Goal: Transaction & Acquisition: Purchase product/service

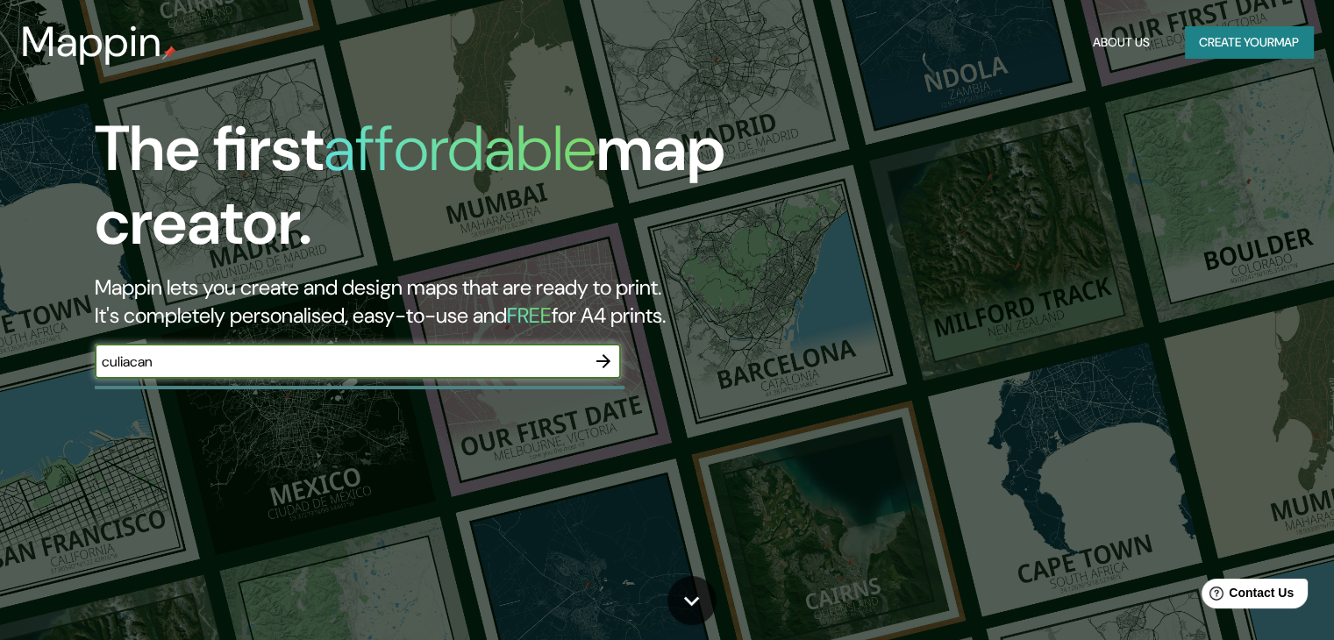
type input "culiacan"
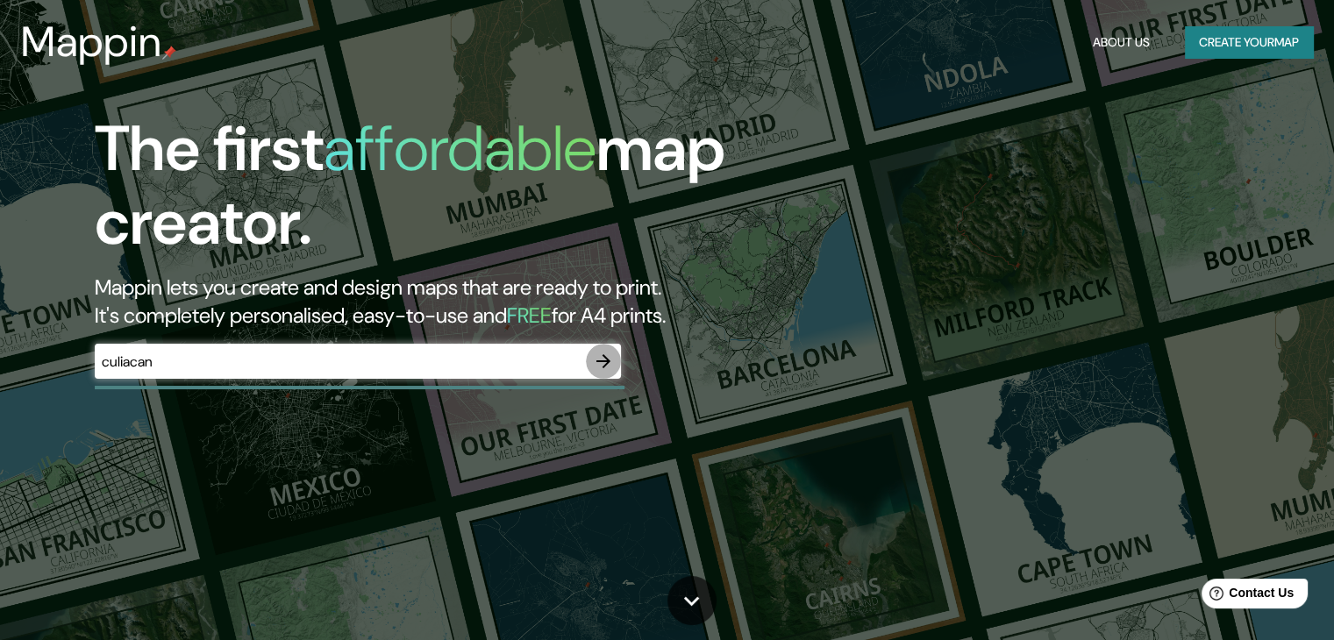
click at [605, 359] on icon "button" at bounding box center [603, 361] width 21 height 21
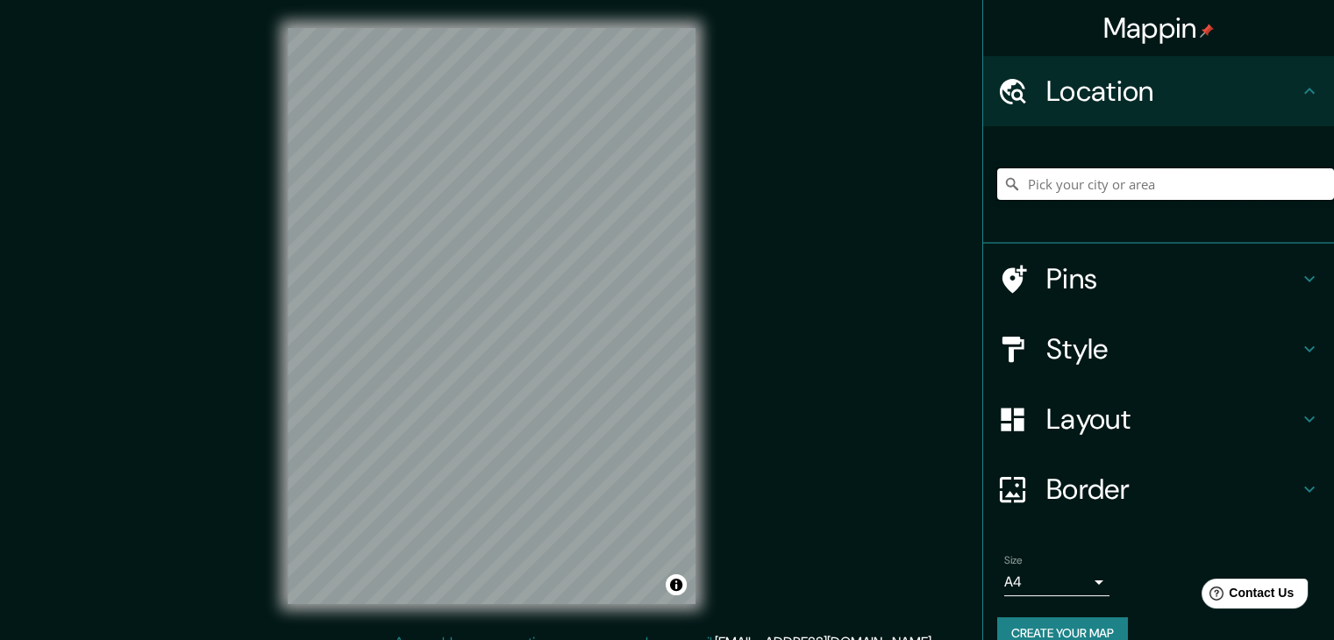
click at [1112, 190] on input "Pick your city or area" at bounding box center [1165, 184] width 337 height 32
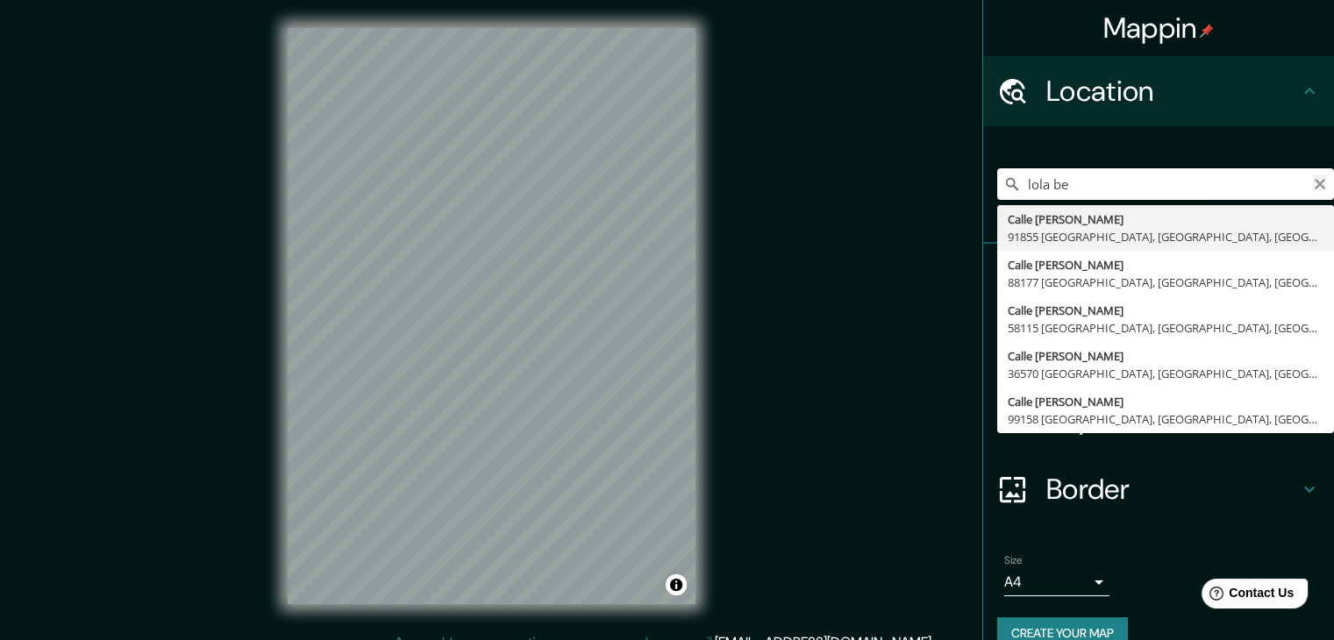
type input "lola be"
click at [1315, 180] on icon "Clear" at bounding box center [1320, 184] width 11 height 11
type input "Culiacán, [GEOGRAPHIC_DATA], [GEOGRAPHIC_DATA]"
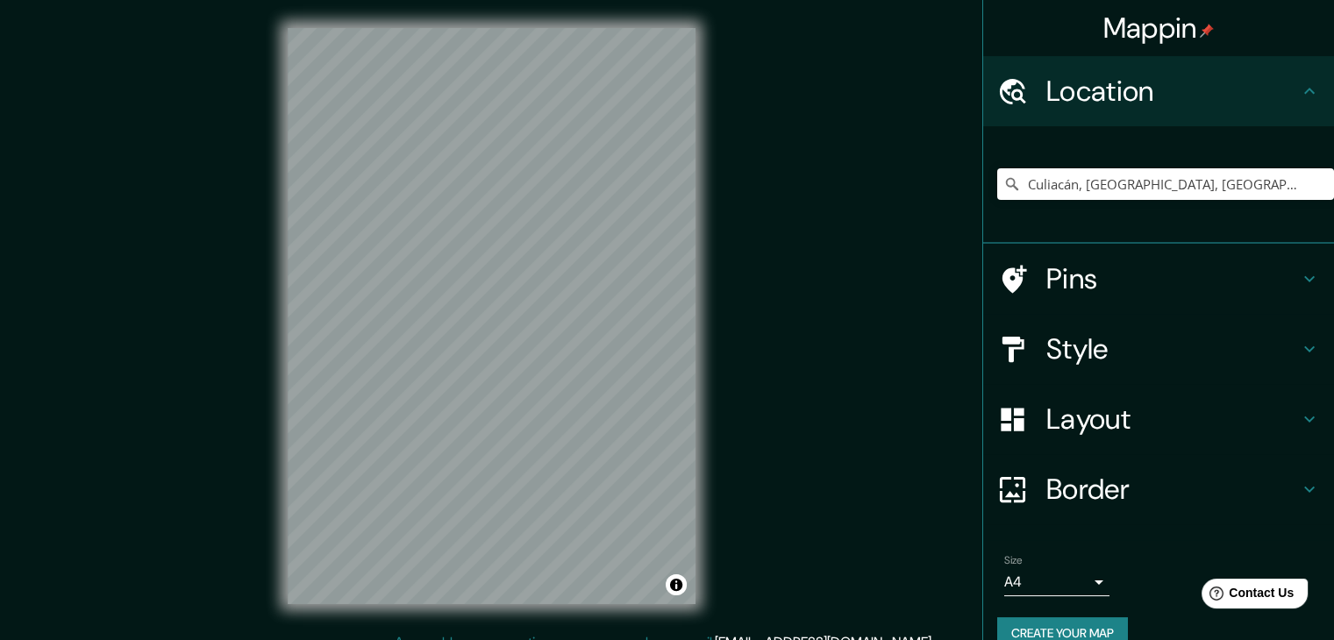
click at [1092, 589] on body "Mappin Location [GEOGRAPHIC_DATA], [GEOGRAPHIC_DATA], [GEOGRAPHIC_DATA] Pins St…" at bounding box center [667, 320] width 1334 height 640
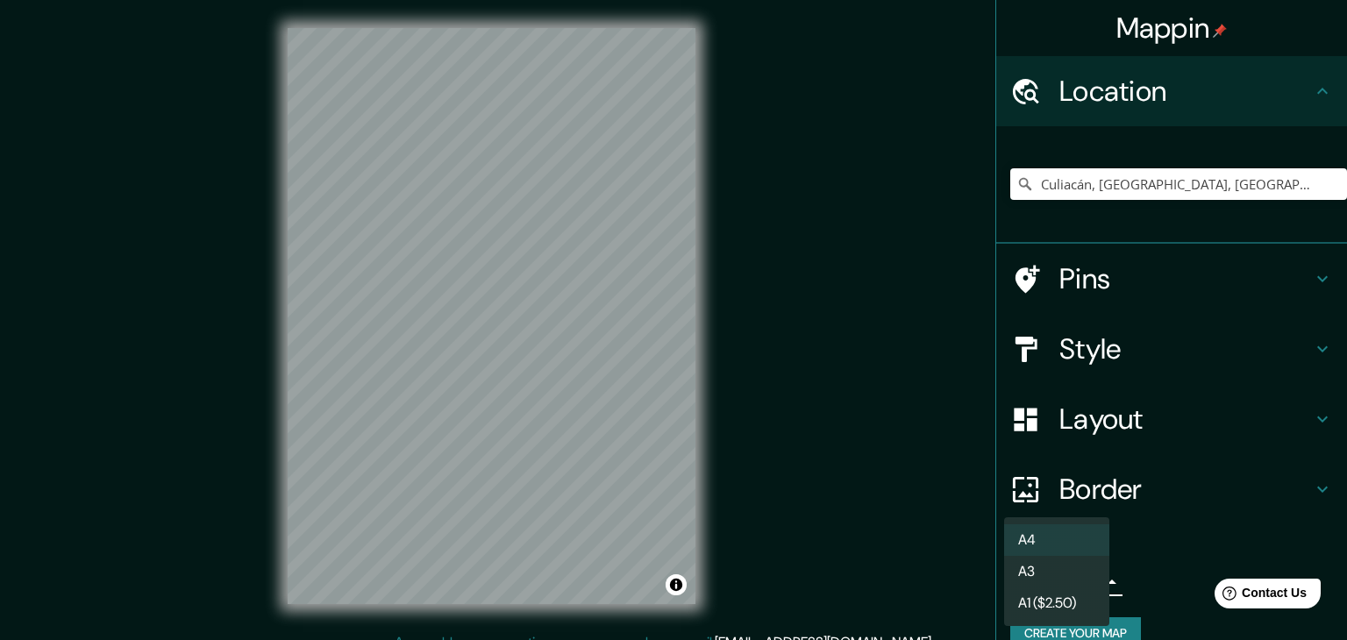
click at [1063, 567] on li "A3" at bounding box center [1056, 572] width 105 height 32
click at [1083, 576] on body "Mappin Location [GEOGRAPHIC_DATA], [GEOGRAPHIC_DATA], [GEOGRAPHIC_DATA] Pins St…" at bounding box center [673, 320] width 1347 height 640
click at [1084, 546] on li "A4" at bounding box center [1056, 540] width 105 height 32
type input "single"
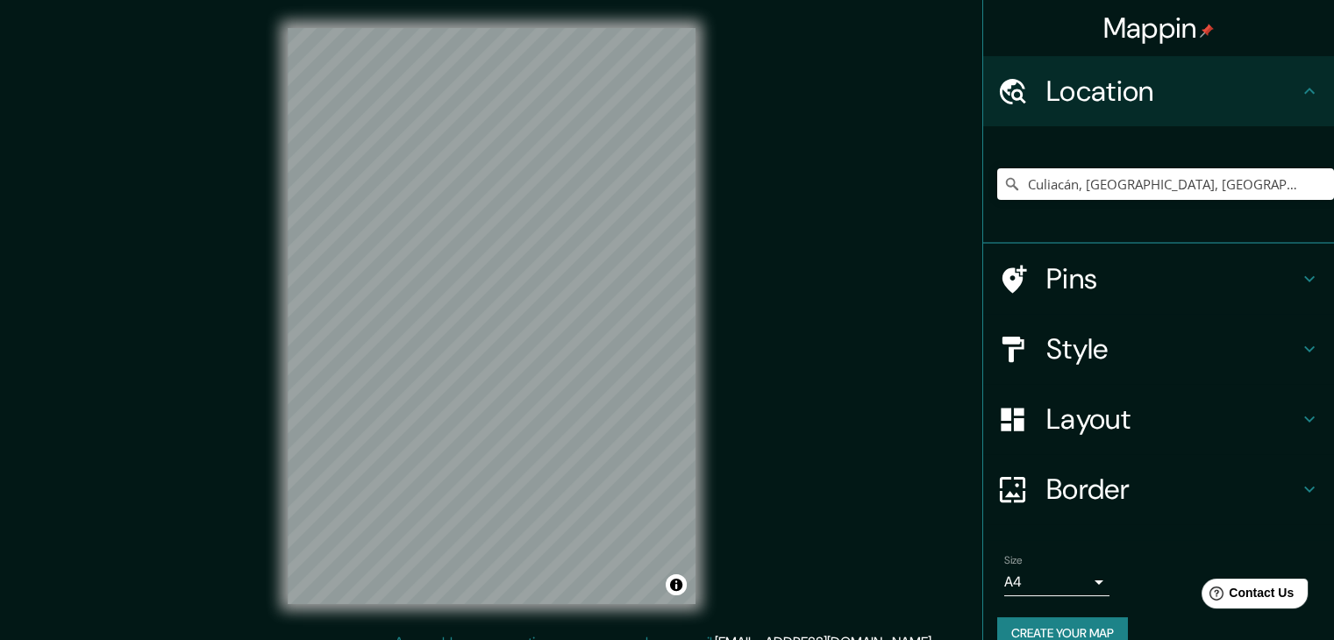
click at [700, 605] on div "© Mapbox © OpenStreetMap Improve this map" at bounding box center [492, 316] width 464 height 632
click at [1046, 283] on h4 "Pins" at bounding box center [1172, 278] width 253 height 35
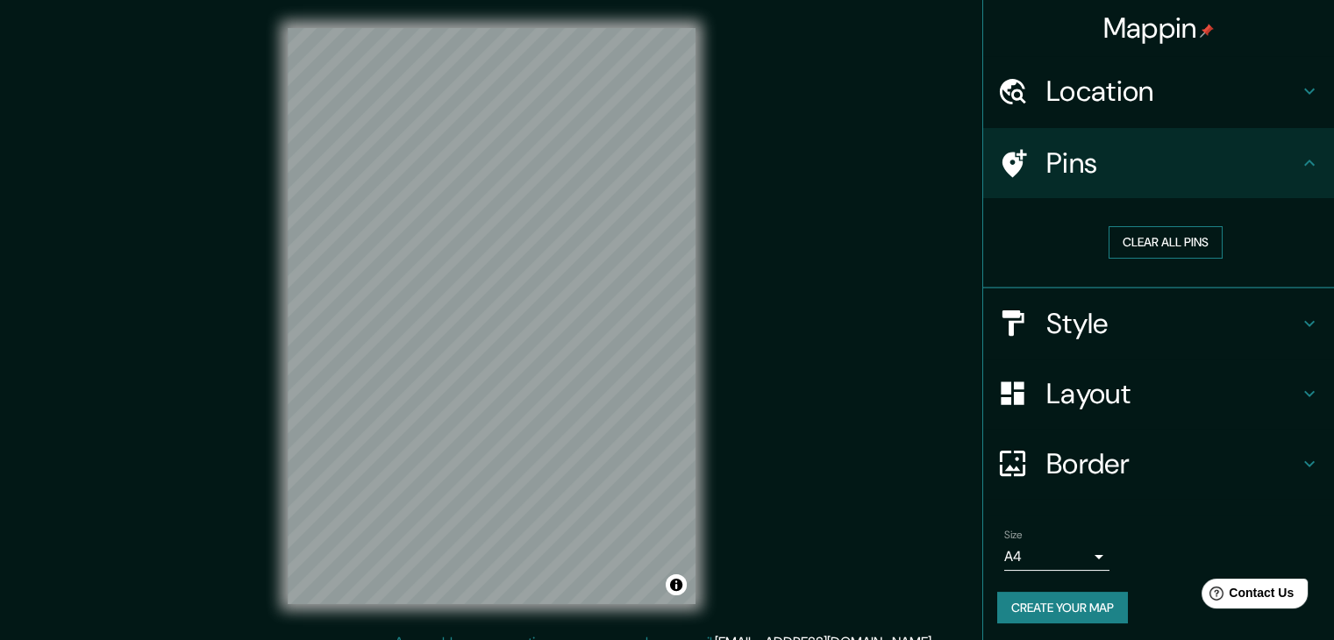
click at [1175, 239] on button "Clear all pins" at bounding box center [1166, 242] width 114 height 32
click at [1165, 246] on button "Clear all pins" at bounding box center [1166, 242] width 114 height 32
click at [1266, 155] on h4 "Pins" at bounding box center [1172, 163] width 253 height 35
click at [1170, 248] on button "Clear all pins" at bounding box center [1166, 242] width 114 height 32
drag, startPoint x: 501, startPoint y: 352, endPoint x: 523, endPoint y: 271, distance: 83.6
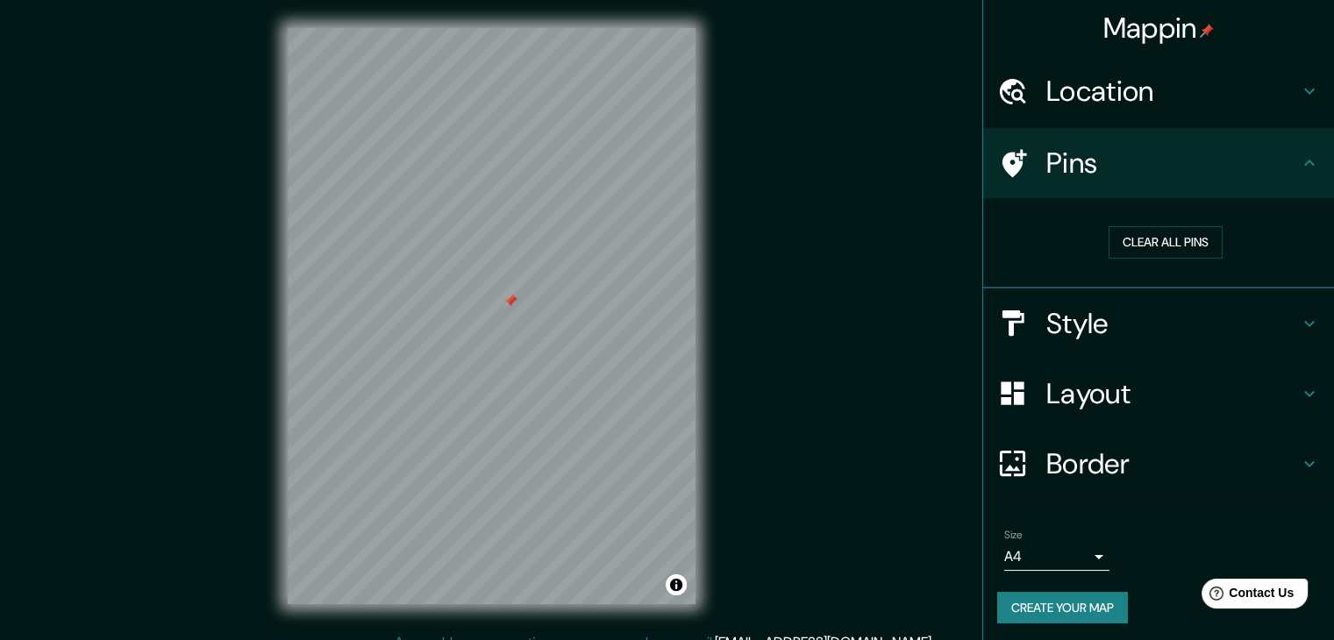
click at [517, 294] on div at bounding box center [510, 301] width 14 height 14
click at [516, 257] on div at bounding box center [517, 258] width 14 height 14
click at [1056, 371] on div "Layout" at bounding box center [1158, 394] width 351 height 70
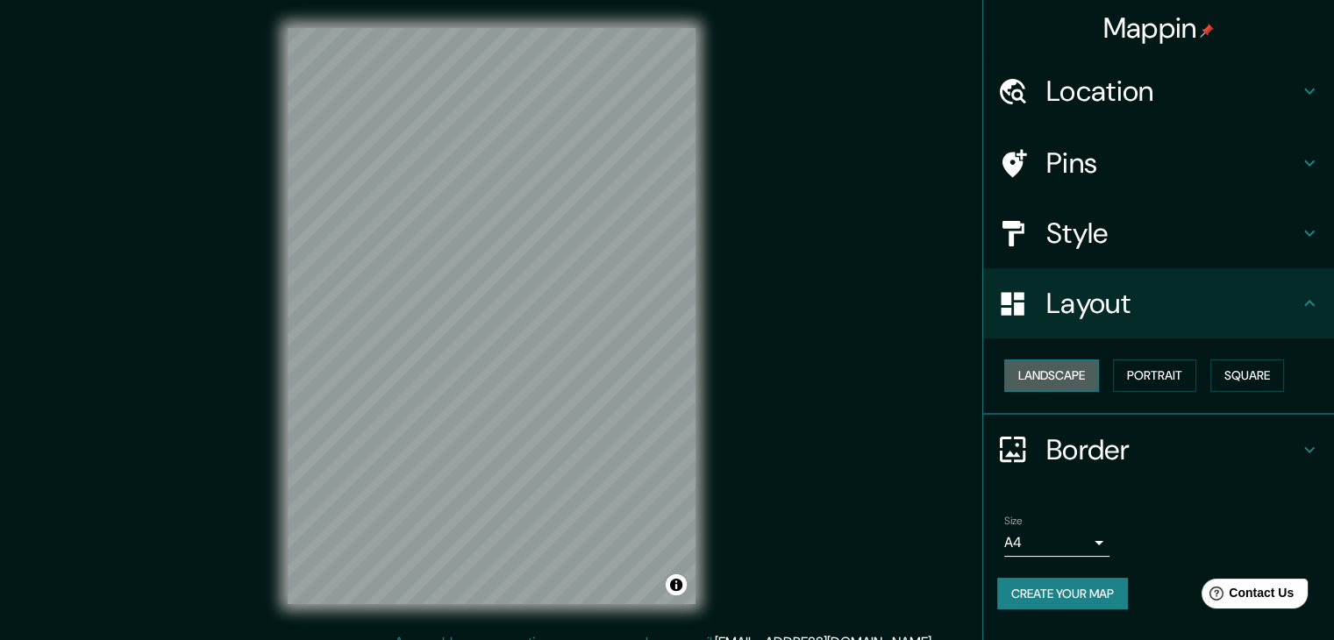
click at [1057, 371] on button "Landscape" at bounding box center [1051, 376] width 95 height 32
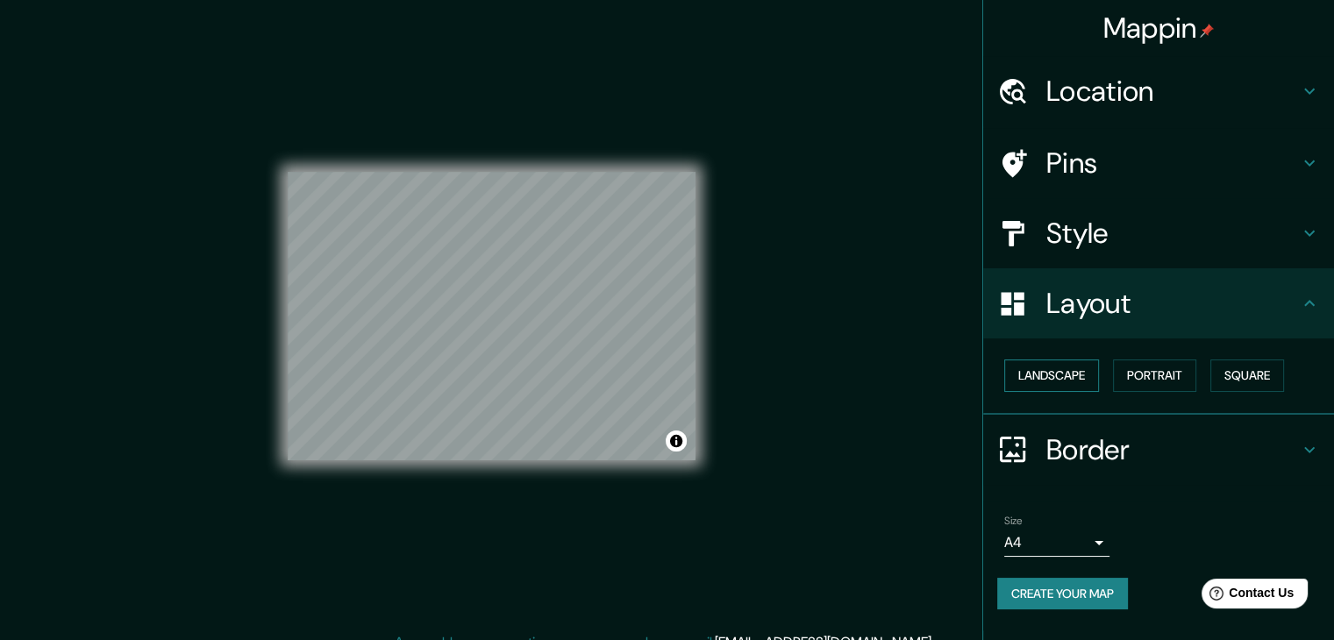
click at [1057, 371] on button "Landscape" at bounding box center [1051, 376] width 95 height 32
click at [1161, 375] on button "Portrait" at bounding box center [1154, 376] width 83 height 32
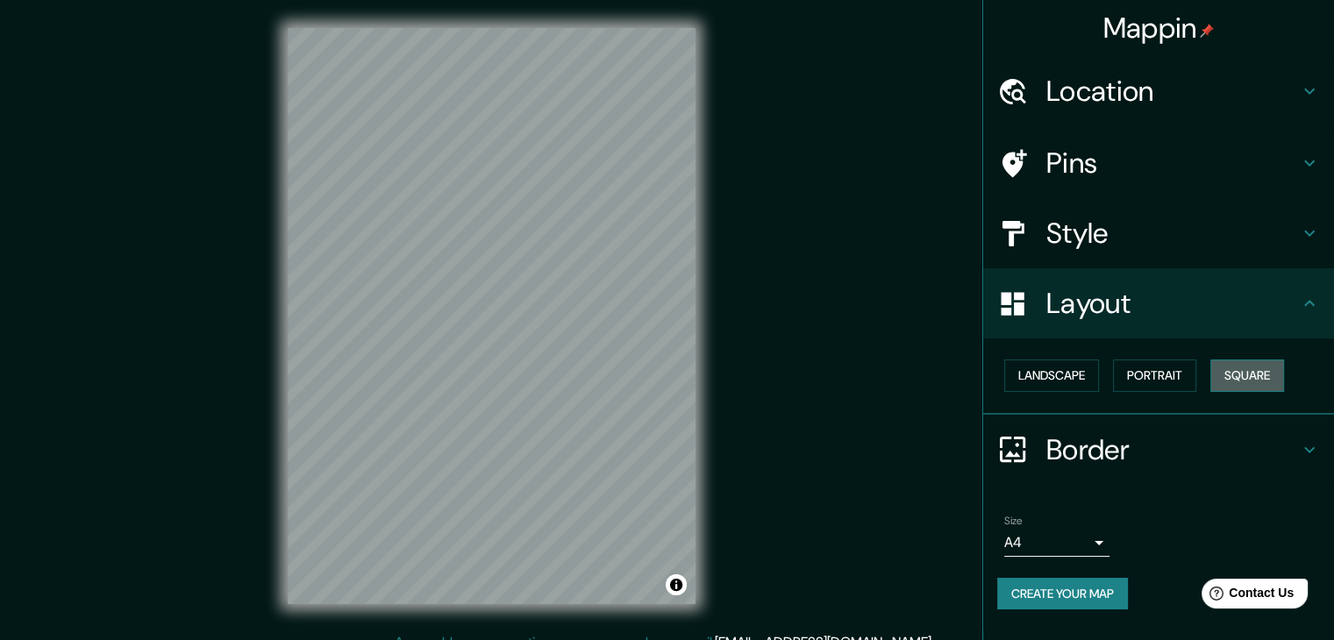
click at [1263, 376] on button "Square" at bounding box center [1247, 376] width 74 height 32
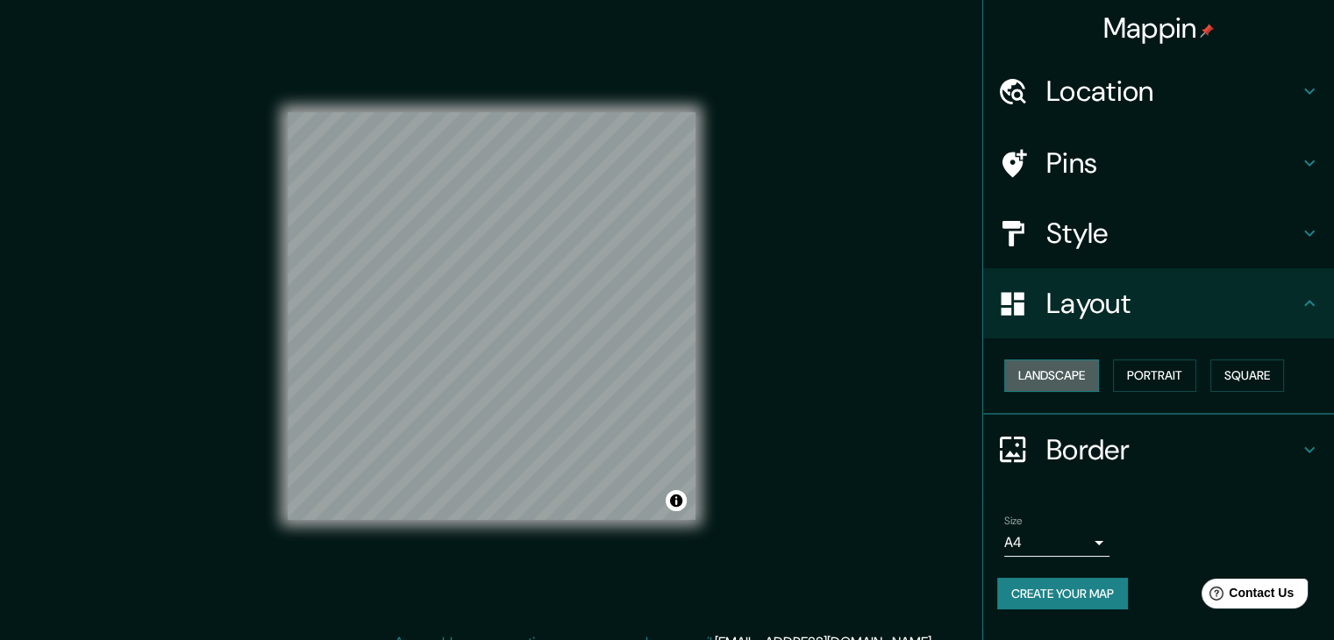
click at [1068, 372] on button "Landscape" at bounding box center [1051, 376] width 95 height 32
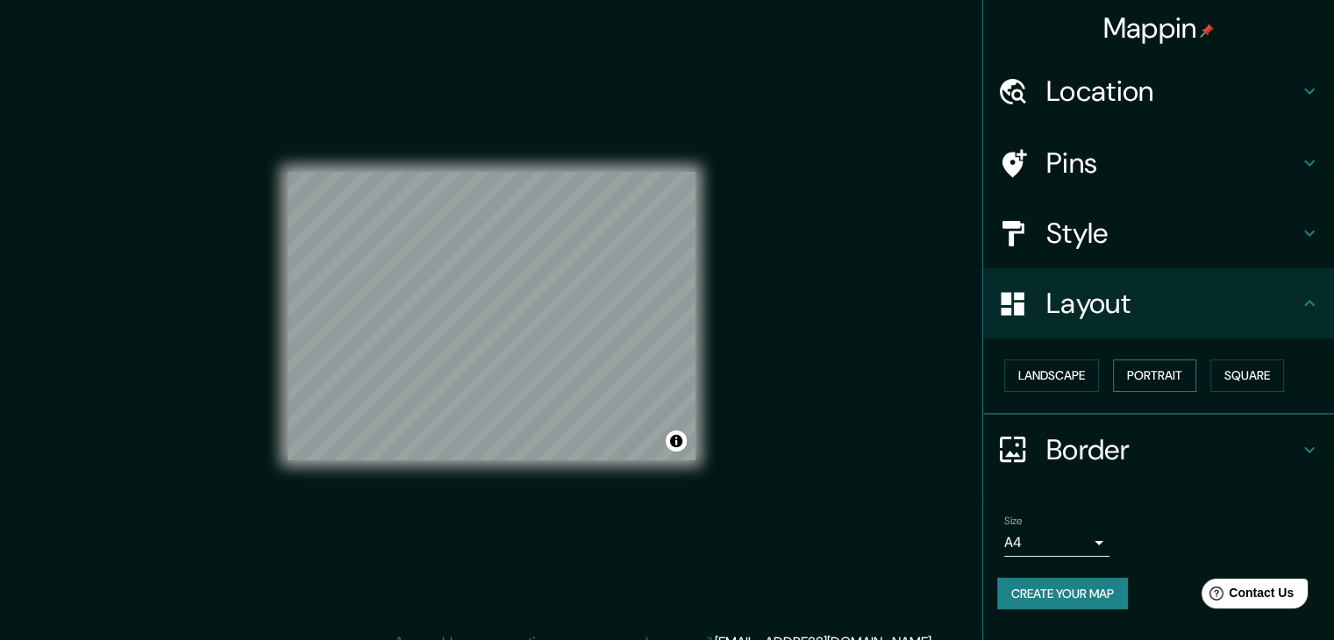
click at [1129, 363] on button "Portrait" at bounding box center [1154, 376] width 83 height 32
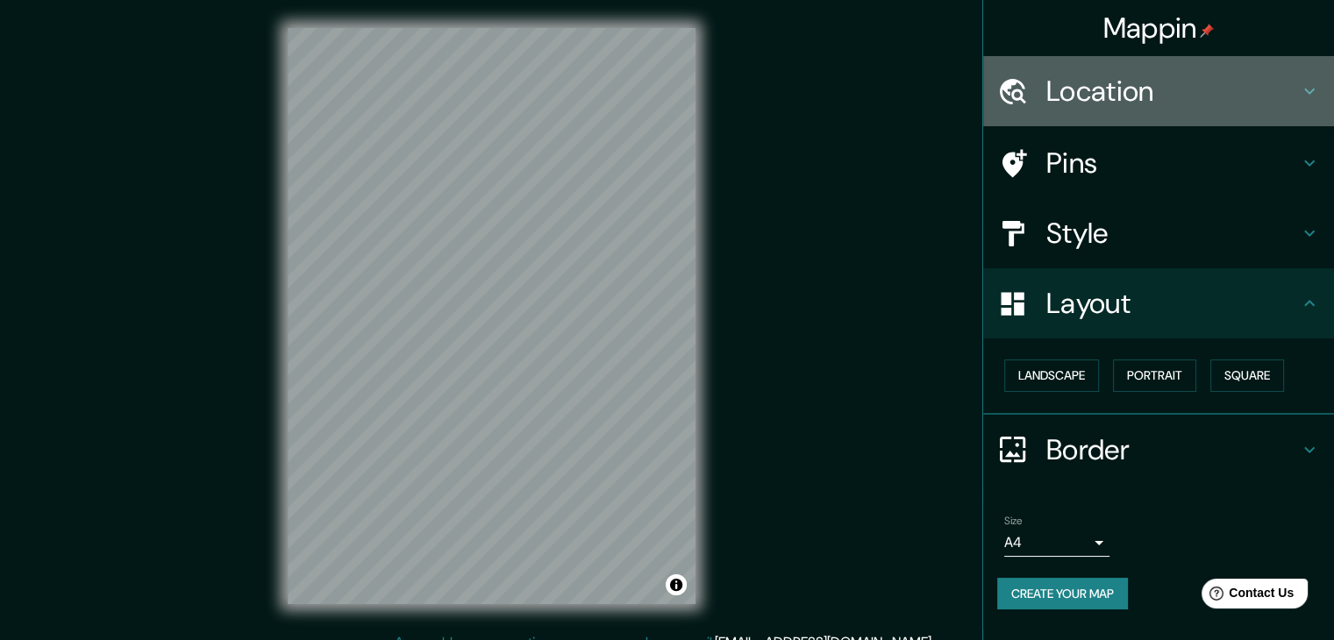
click at [1154, 59] on div "Location" at bounding box center [1158, 91] width 351 height 70
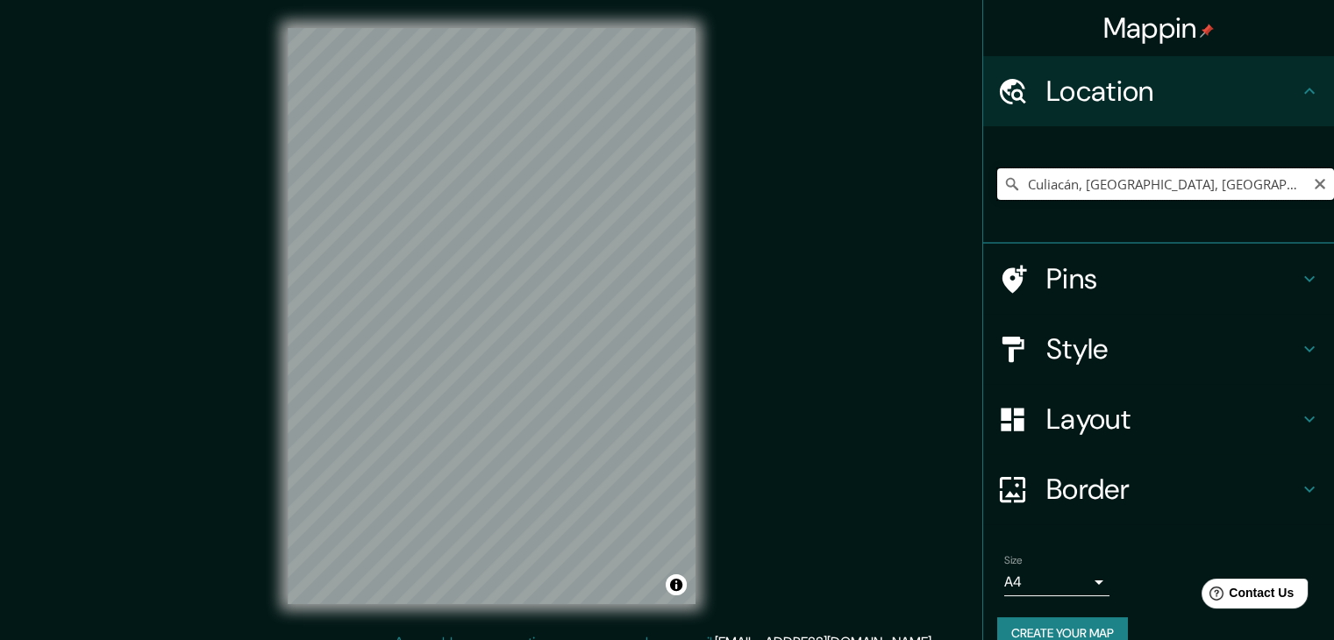
click at [1218, 172] on input "Culiacán, [GEOGRAPHIC_DATA], [GEOGRAPHIC_DATA]" at bounding box center [1165, 184] width 337 height 32
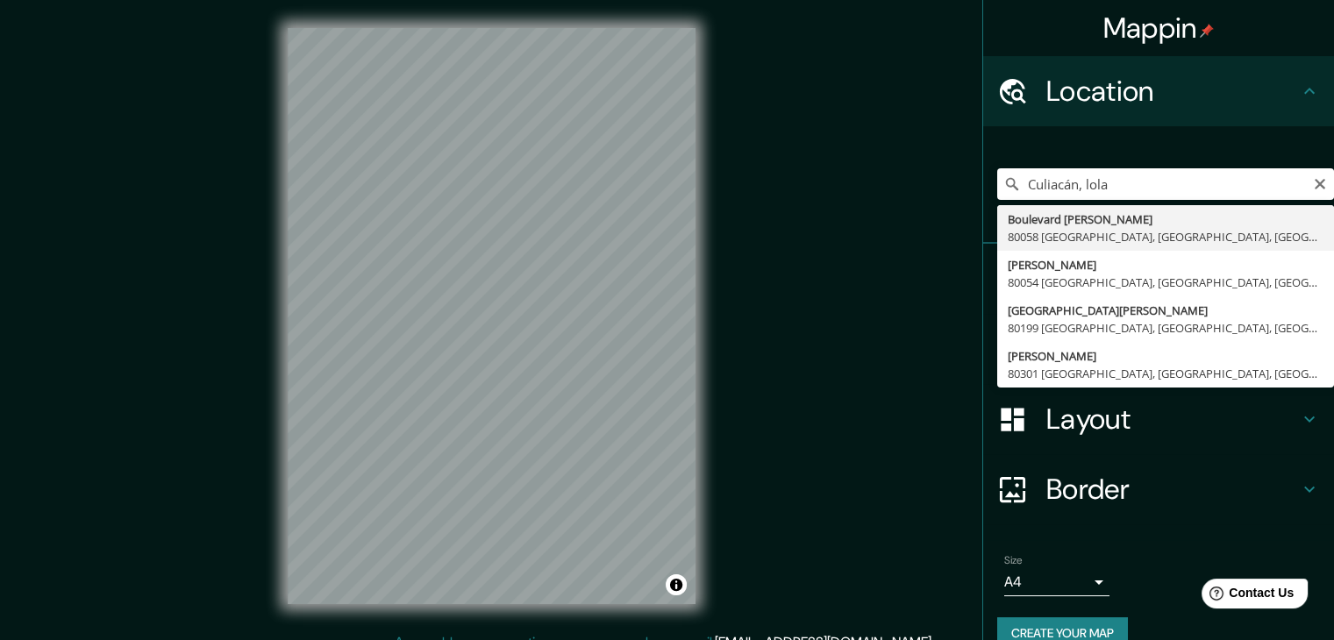
type input "Boulevard [PERSON_NAME], 80058 [GEOGRAPHIC_DATA], [GEOGRAPHIC_DATA], [GEOGRAPHI…"
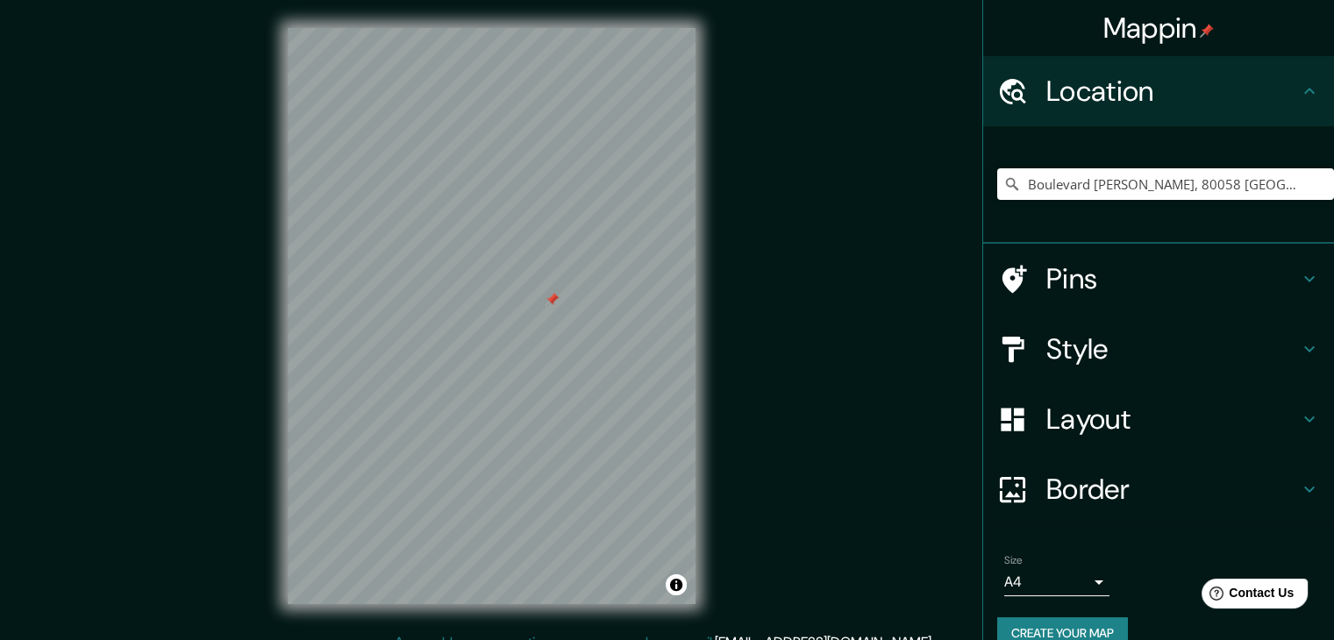
click at [812, 289] on div "Mappin Location [GEOGRAPHIC_DATA][PERSON_NAME] [GEOGRAPHIC_DATA], [GEOGRAPHIC_D…" at bounding box center [667, 330] width 1334 height 660
click at [489, 28] on div at bounding box center [492, 28] width 408 height 0
click at [1117, 184] on input "Boulevard [PERSON_NAME], 80058 [GEOGRAPHIC_DATA], [GEOGRAPHIC_DATA], [GEOGRAPHI…" at bounding box center [1165, 184] width 337 height 32
click at [1102, 425] on h4 "Layout" at bounding box center [1172, 419] width 253 height 35
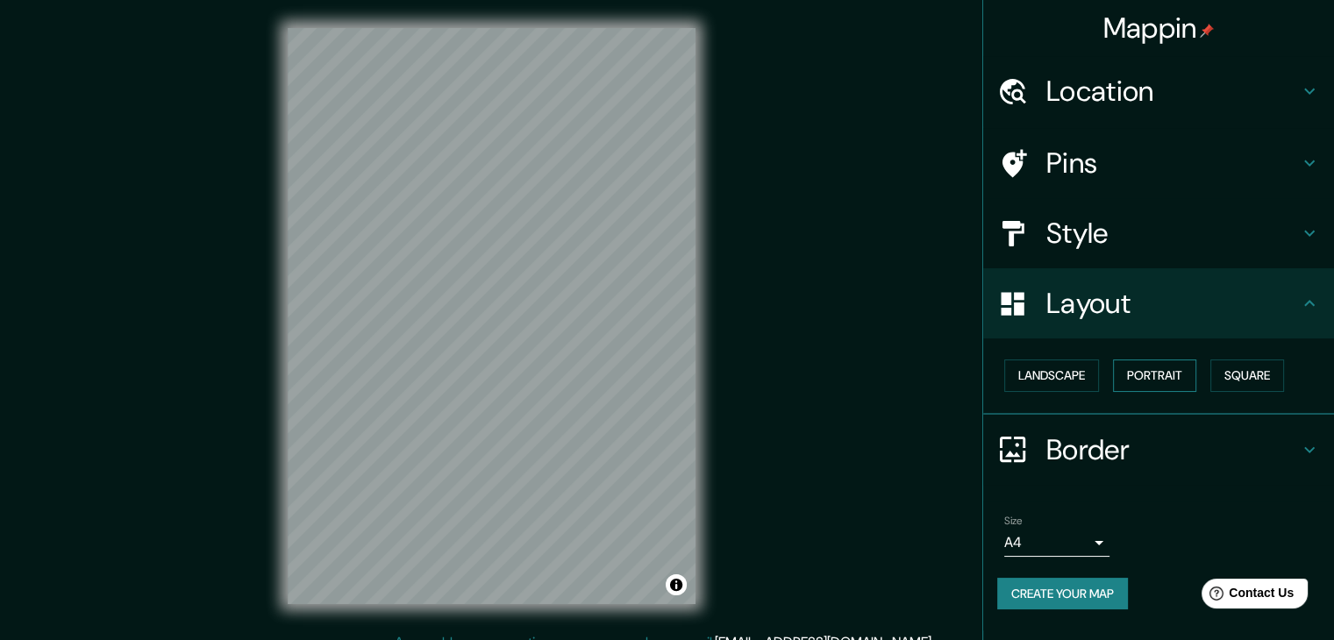
click at [1189, 370] on button "Portrait" at bounding box center [1154, 376] width 83 height 32
click at [1074, 372] on button "Landscape" at bounding box center [1051, 376] width 95 height 32
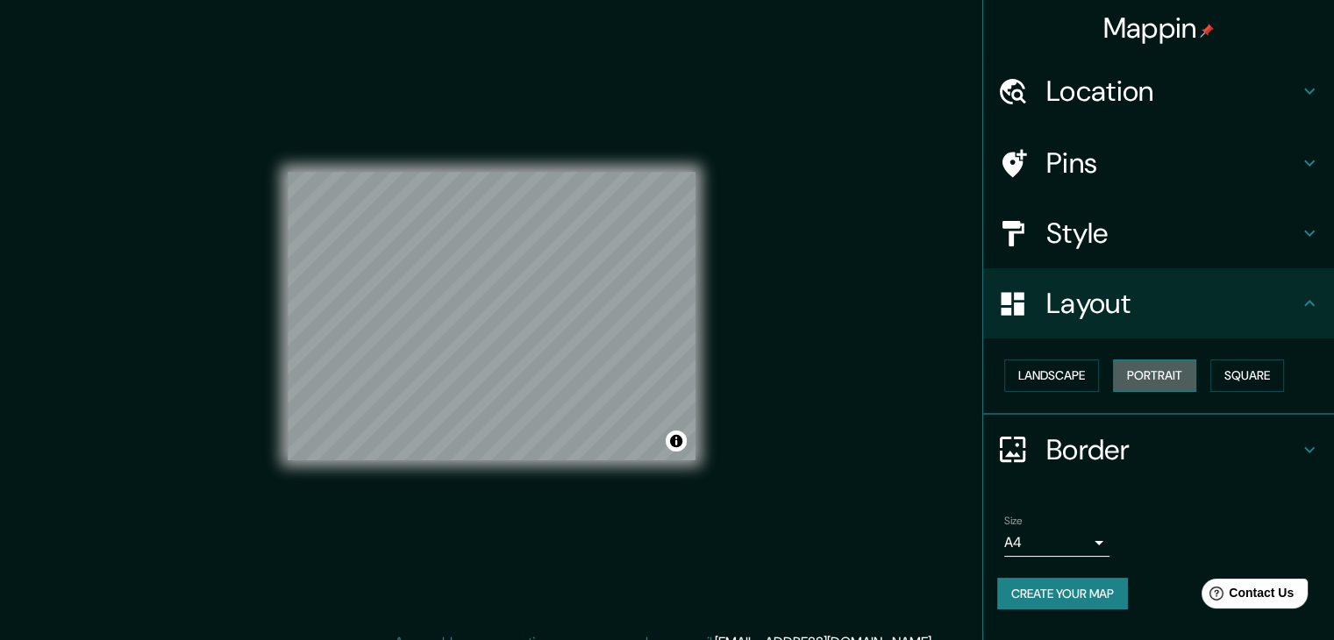
click at [1131, 375] on button "Portrait" at bounding box center [1154, 376] width 83 height 32
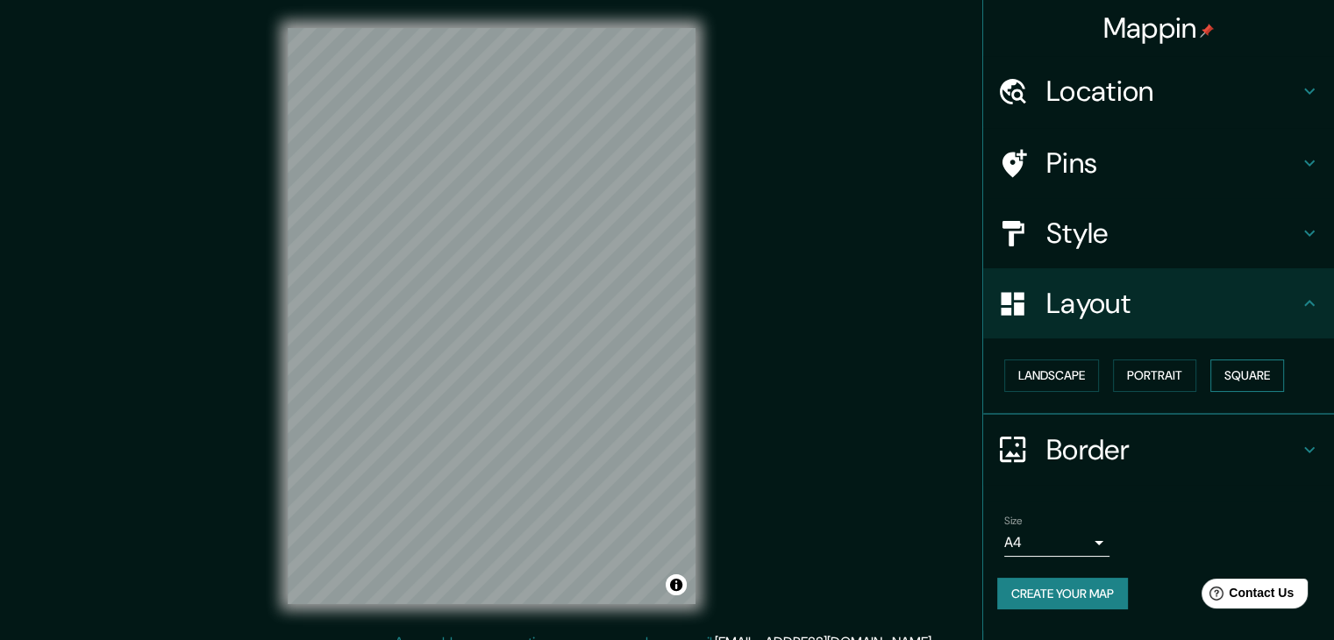
click at [1232, 373] on button "Square" at bounding box center [1247, 376] width 74 height 32
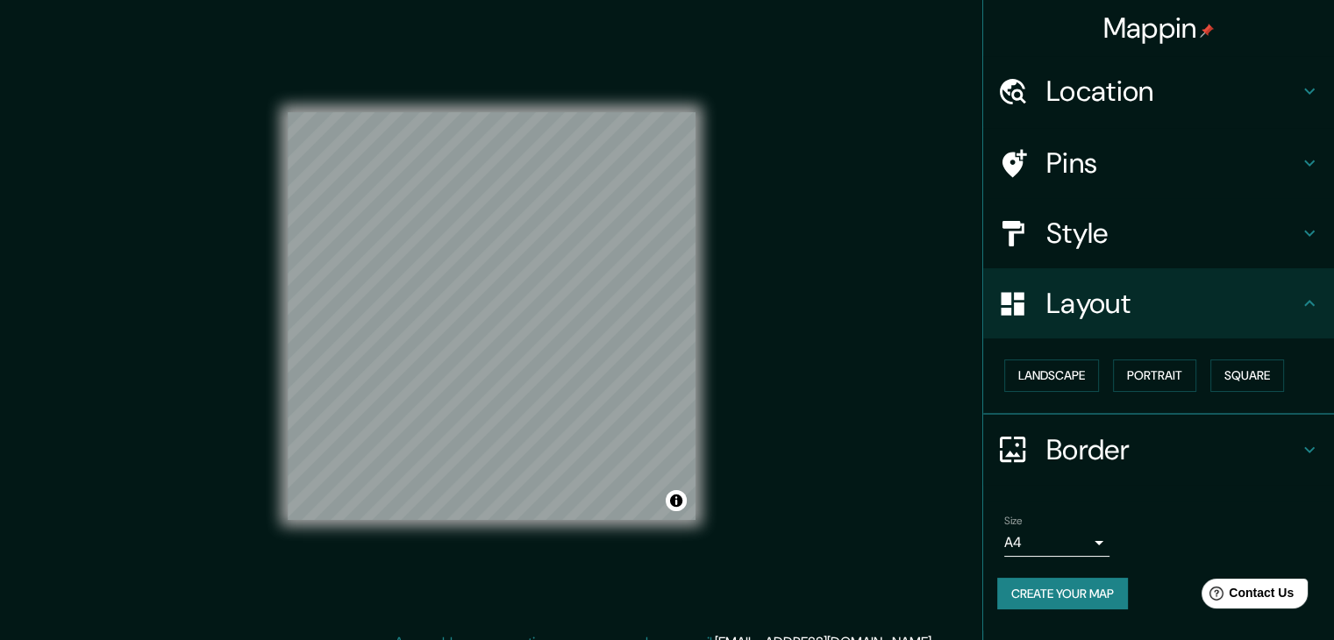
click at [1116, 460] on h4 "Border" at bounding box center [1172, 449] width 253 height 35
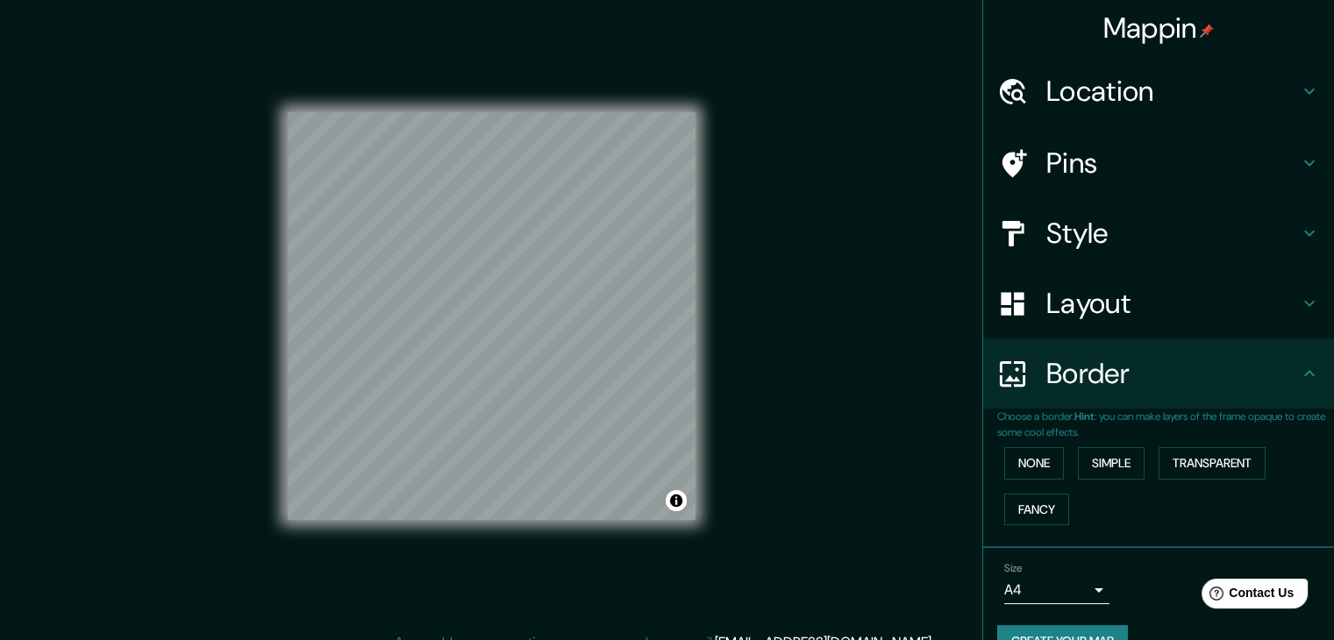
click at [1052, 444] on div "None Simple Transparent Fancy" at bounding box center [1165, 486] width 337 height 92
click at [1028, 457] on button "None" at bounding box center [1034, 463] width 60 height 32
click at [1089, 471] on button "Simple" at bounding box center [1111, 463] width 67 height 32
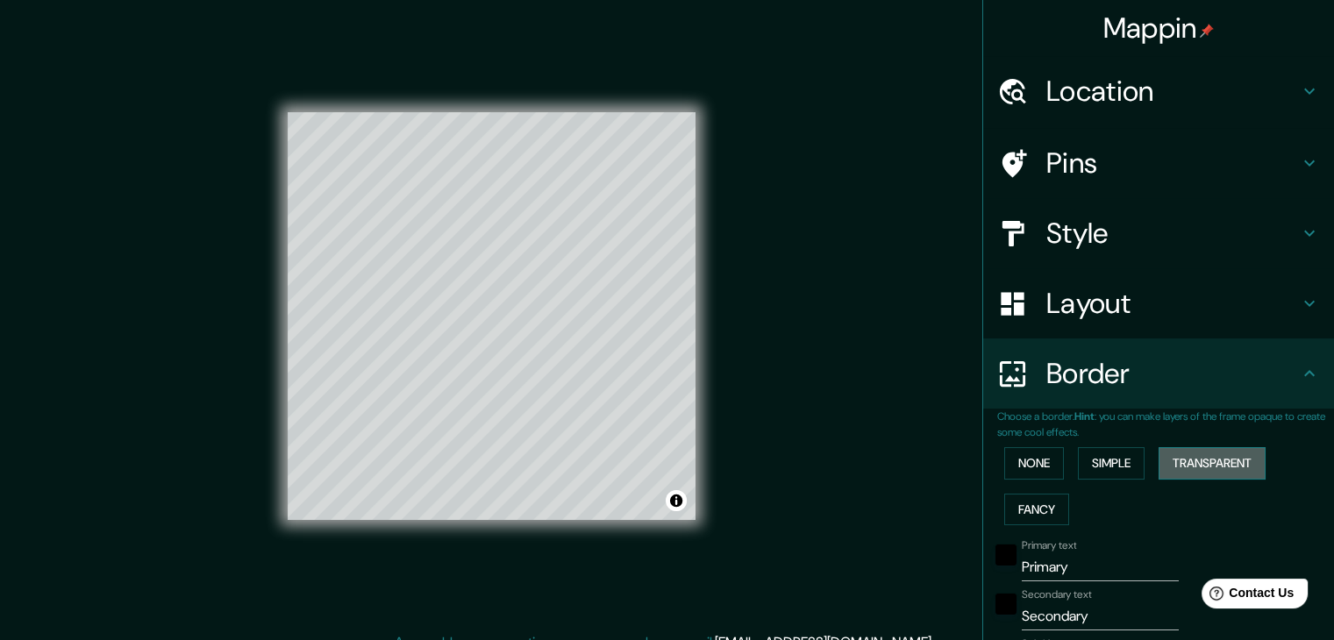
click at [1207, 467] on button "Transparent" at bounding box center [1212, 463] width 107 height 32
click at [1025, 513] on button "Fancy" at bounding box center [1036, 510] width 65 height 32
click at [1031, 473] on button "None" at bounding box center [1034, 463] width 60 height 32
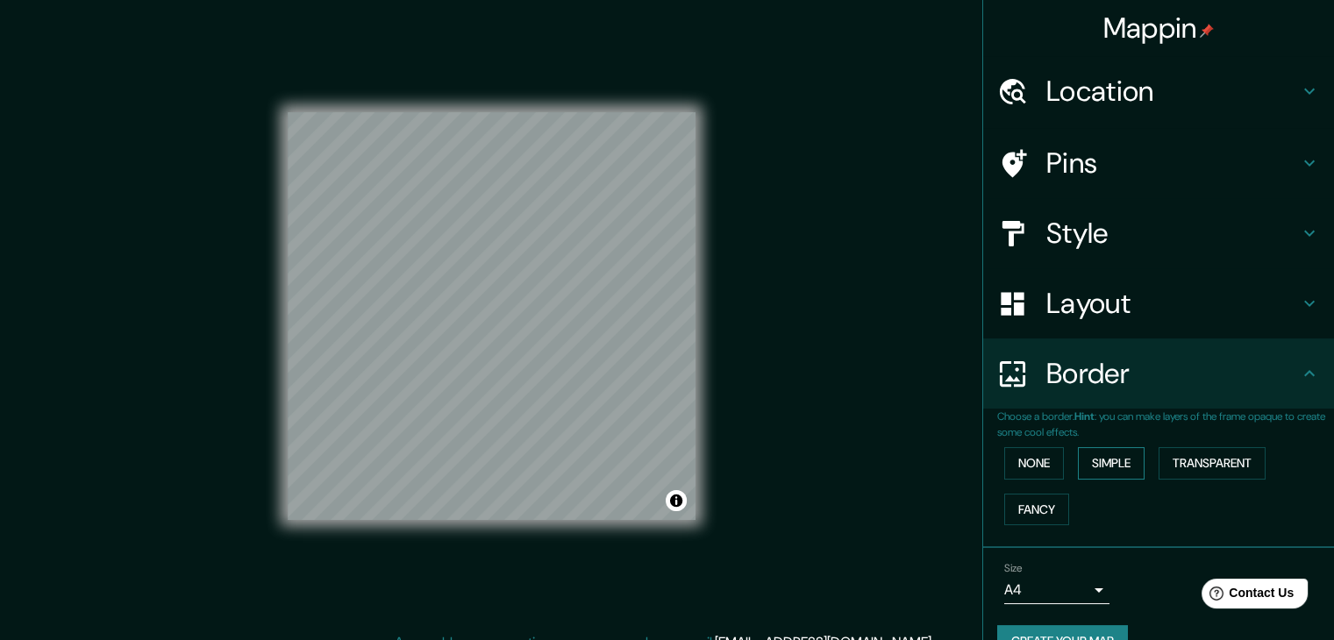
click at [1095, 466] on button "Simple" at bounding box center [1111, 463] width 67 height 32
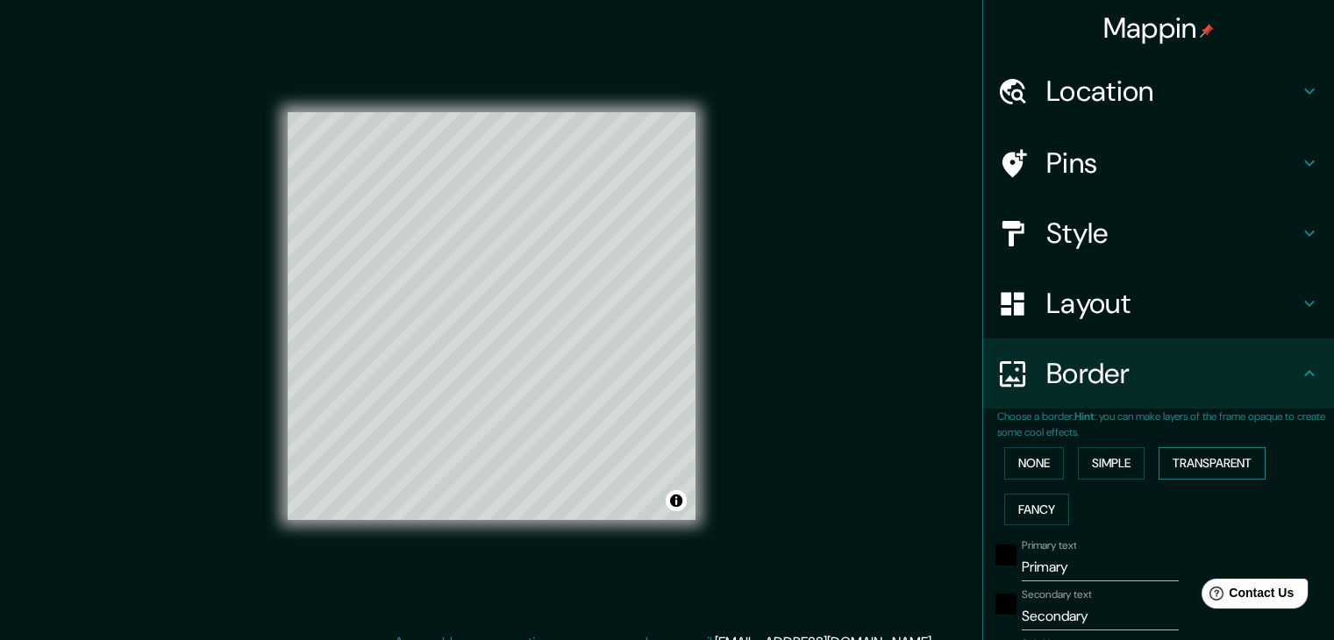
click at [1202, 460] on button "Transparent" at bounding box center [1212, 463] width 107 height 32
click at [1011, 460] on button "None" at bounding box center [1034, 463] width 60 height 32
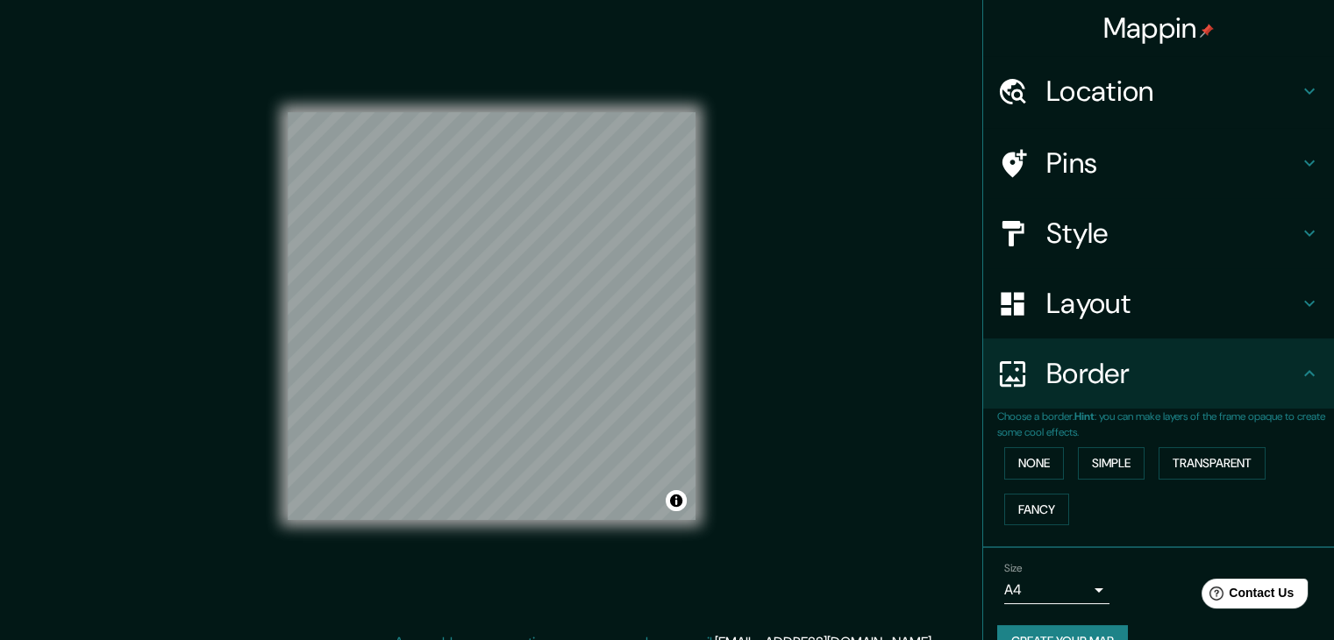
scroll to position [37, 0]
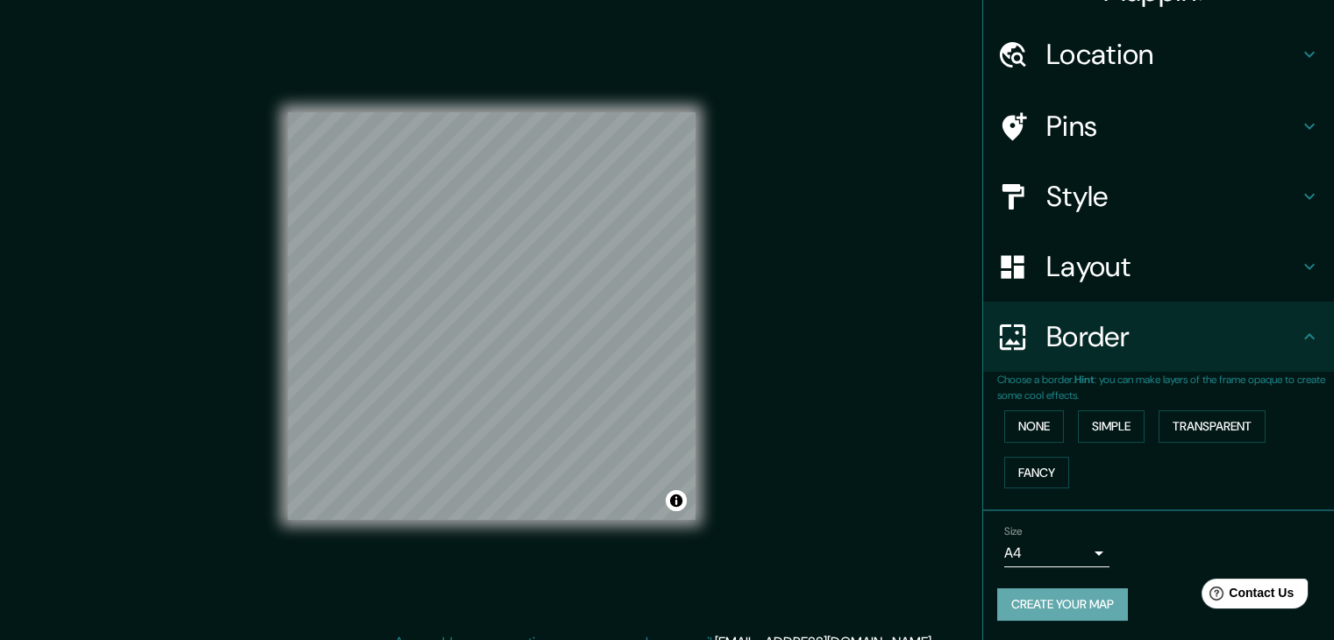
click at [1088, 603] on button "Create your map" at bounding box center [1062, 605] width 131 height 32
click at [1299, 189] on icon at bounding box center [1309, 196] width 21 height 21
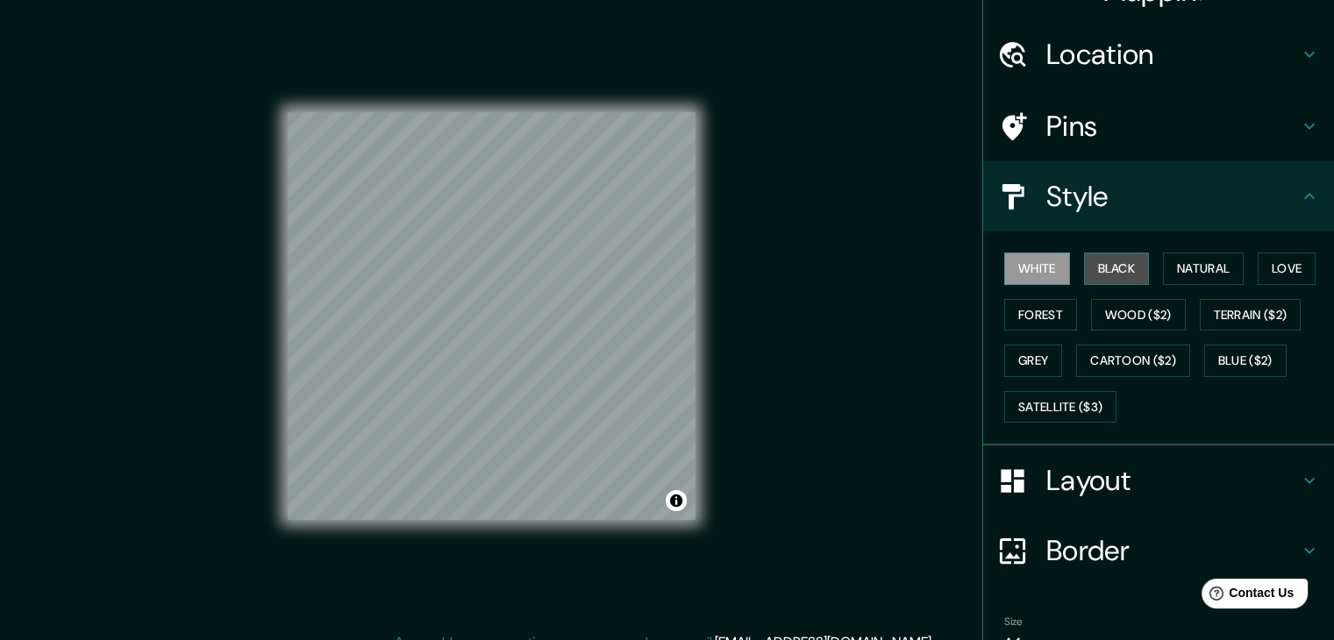
click at [1102, 263] on button "Black" at bounding box center [1117, 269] width 66 height 32
click at [1204, 272] on button "Natural" at bounding box center [1203, 269] width 81 height 32
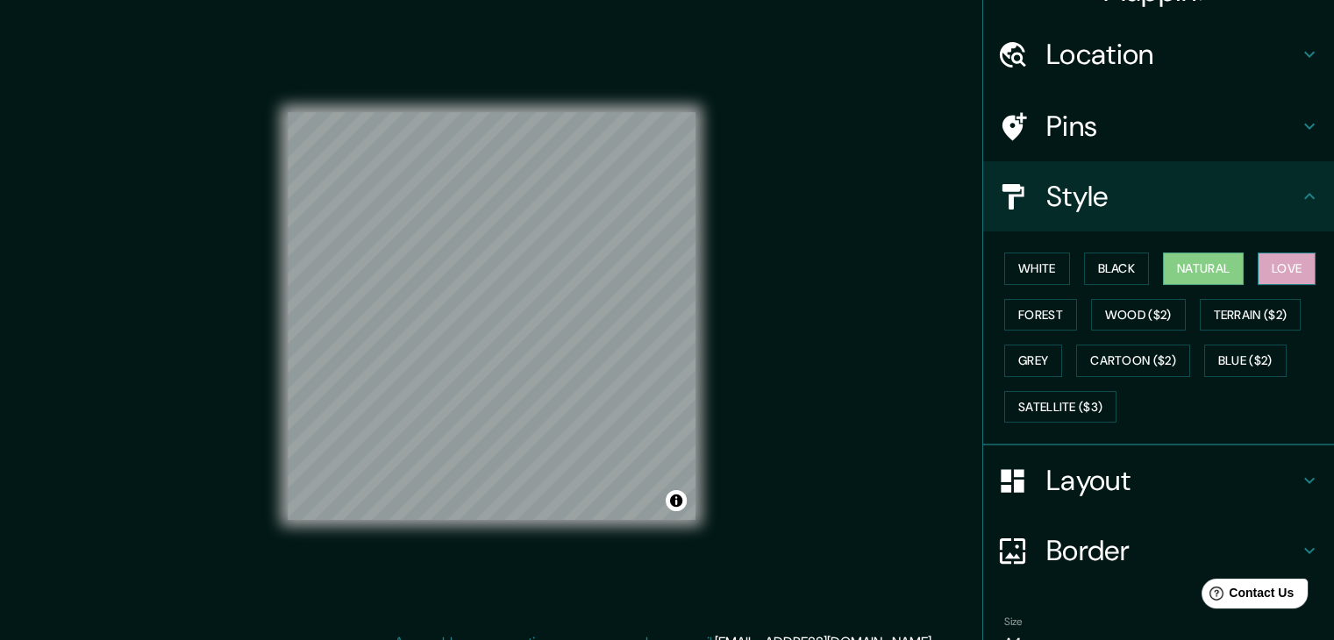
click at [1270, 270] on button "Love" at bounding box center [1287, 269] width 58 height 32
click at [1036, 307] on button "Forest" at bounding box center [1040, 315] width 73 height 32
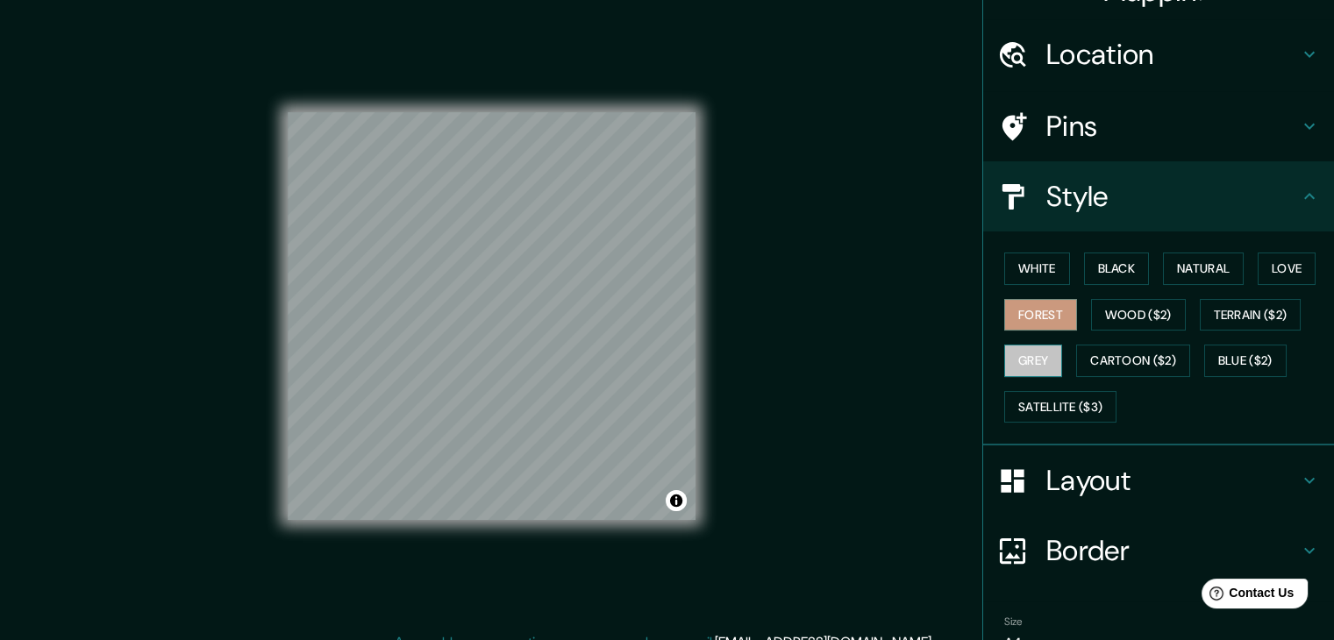
click at [1024, 360] on button "Grey" at bounding box center [1033, 361] width 58 height 32
click at [1049, 308] on button "Forest" at bounding box center [1040, 315] width 73 height 32
click at [1008, 268] on button "White" at bounding box center [1037, 269] width 66 height 32
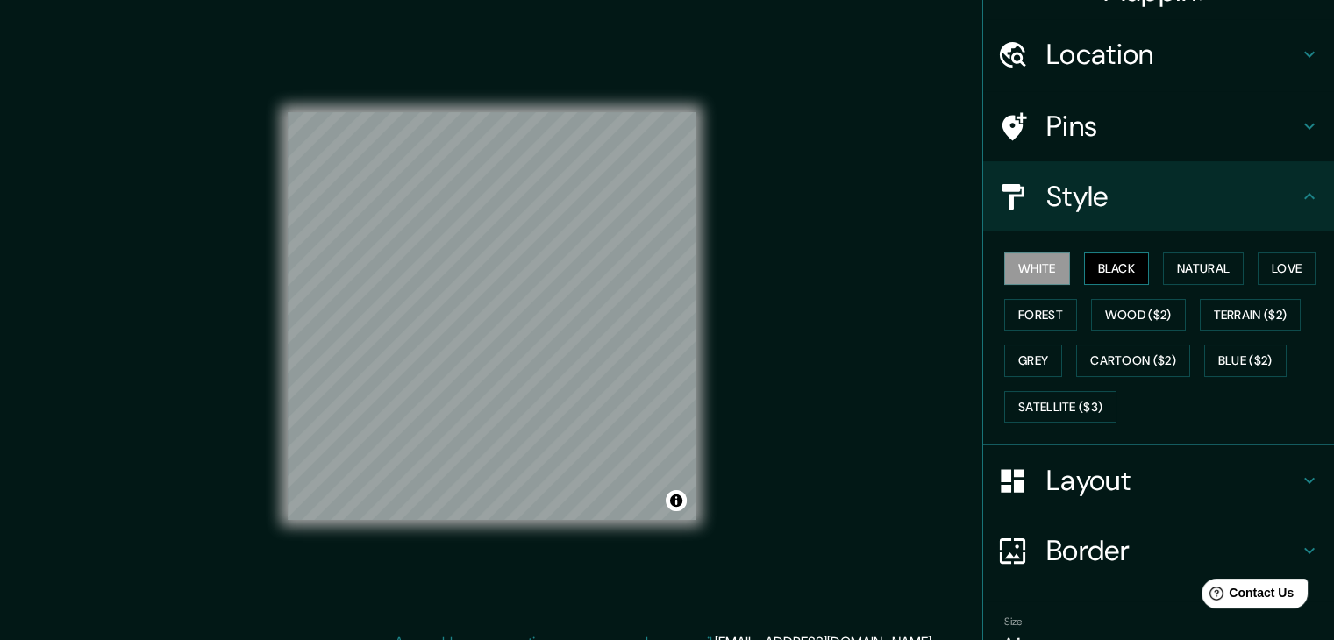
click at [1100, 268] on button "Black" at bounding box center [1117, 269] width 66 height 32
click at [1026, 262] on button "White" at bounding box center [1037, 269] width 66 height 32
